Goal: Task Accomplishment & Management: Use online tool/utility

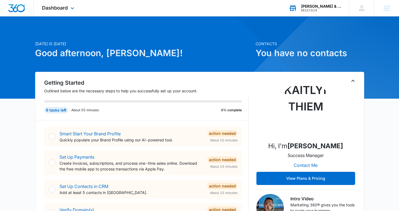
click at [294, 7] on icon at bounding box center [292, 8] width 8 height 8
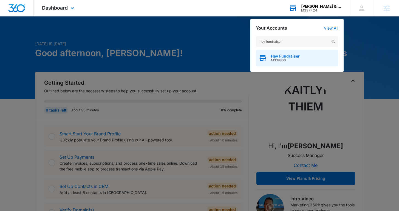
type input "hey fundraiser"
click at [275, 61] on span "M338800" at bounding box center [285, 60] width 29 height 4
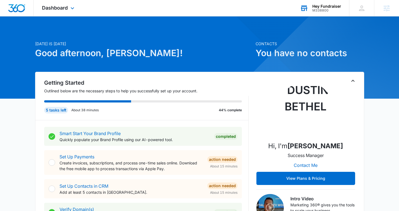
click at [53, 13] on div "Dashboard Apps Reputation Websites Forms CRM Email Social Shop Content Ads Inte…" at bounding box center [59, 8] width 50 height 16
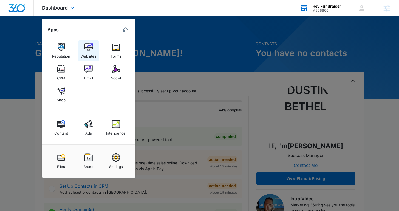
click at [86, 49] on img at bounding box center [88, 47] width 8 height 8
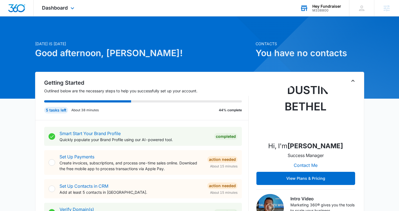
click at [312, 10] on div "Hey Fundraiser M338800 Your Accounts View All" at bounding box center [319, 8] width 57 height 16
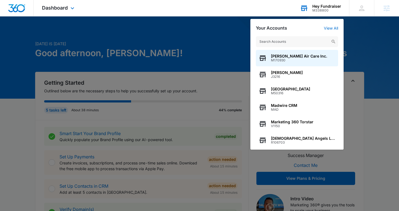
type input "j"
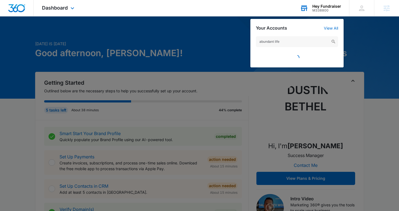
type input "abundant life"
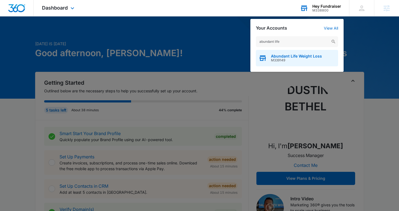
click at [285, 56] on span "Abundant Life Weight Loss" at bounding box center [296, 56] width 51 height 4
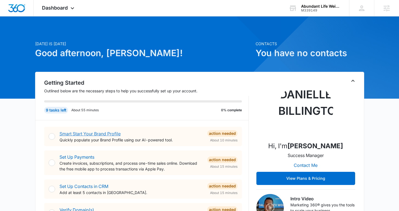
click at [109, 132] on link "Smart Start Your Brand Profile" at bounding box center [89, 133] width 61 height 5
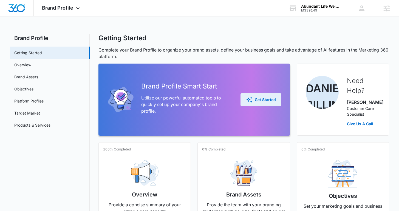
click at [247, 101] on icon "button" at bounding box center [249, 99] width 7 height 7
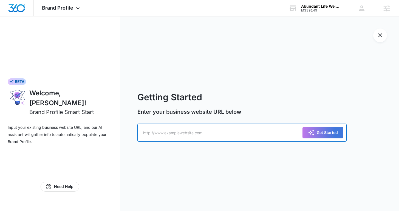
click at [216, 130] on input "text" at bounding box center [241, 133] width 209 height 18
paste input "[URL][DOMAIN_NAME]"
type input "[URL][DOMAIN_NAME]"
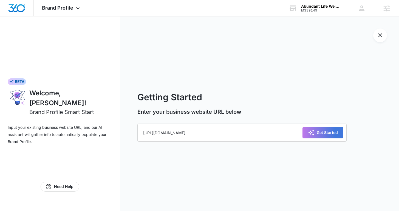
click at [371, 135] on div "Getting Started Enter your business website URL below [URL][DOMAIN_NAME] Get St…" at bounding box center [259, 113] width 279 height 194
click at [339, 136] on button "Get Started" at bounding box center [322, 133] width 41 height 12
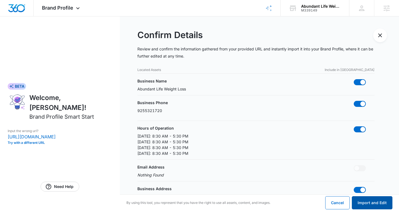
click at [365, 203] on button "Import and Edit" at bounding box center [371, 202] width 41 height 13
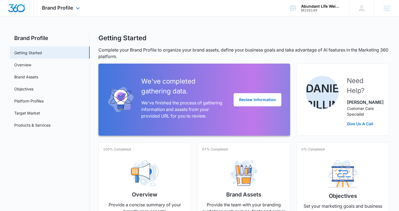
click at [18, 10] on img "Dashboard" at bounding box center [17, 8] width 18 height 8
